Goal: Task Accomplishment & Management: Manage account settings

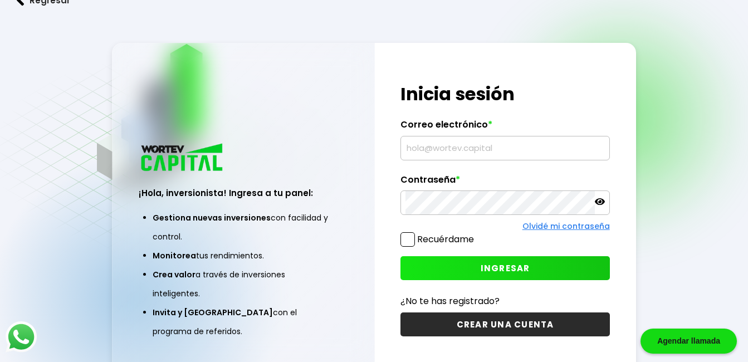
type input "[EMAIL_ADDRESS][DOMAIN_NAME]"
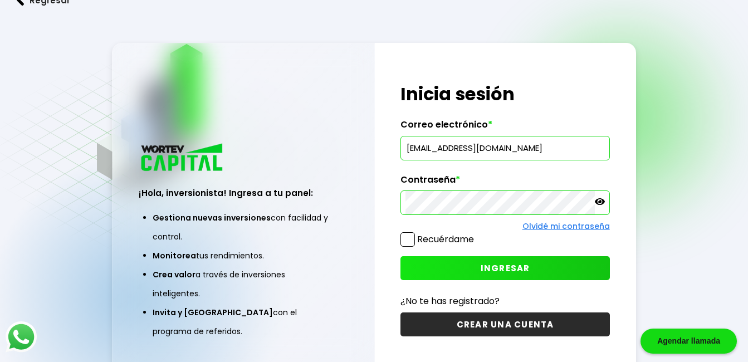
click at [490, 273] on span "INGRESAR" at bounding box center [506, 268] width 50 height 12
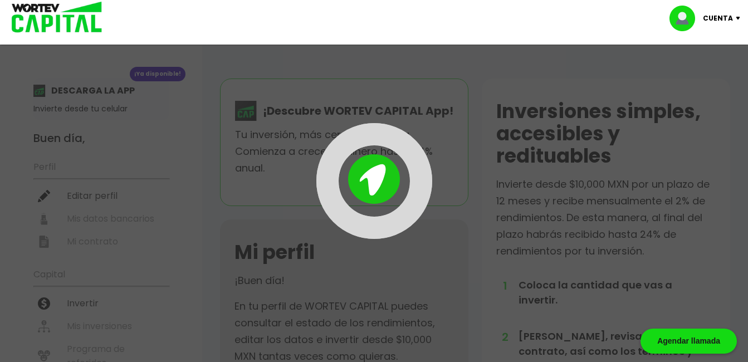
click at [471, 268] on div at bounding box center [374, 181] width 748 height 362
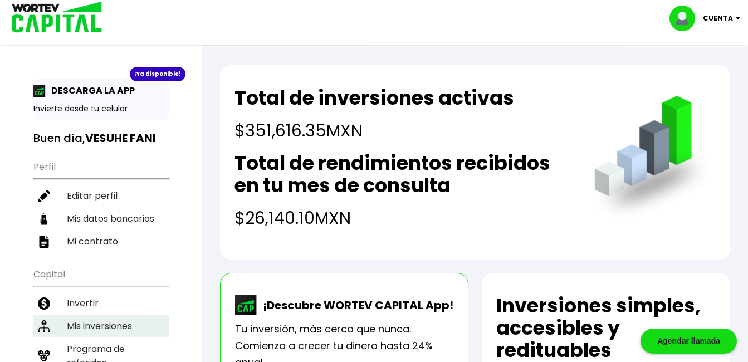
click at [99, 320] on li "Mis inversiones" at bounding box center [100, 326] width 135 height 23
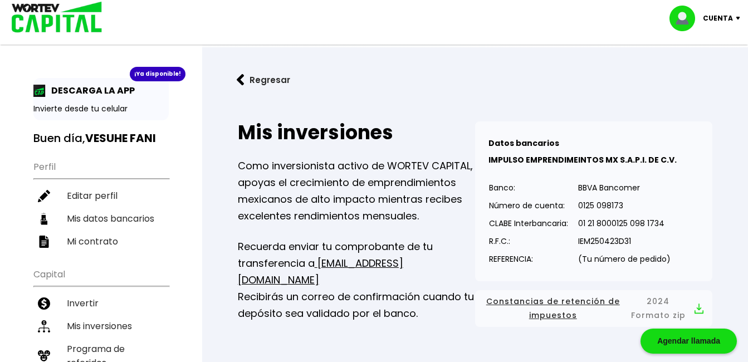
click at [736, 19] on img at bounding box center [740, 18] width 15 height 3
click at [672, 76] on li "Cerrar sesión" at bounding box center [706, 74] width 89 height 23
